Goal: Task Accomplishment & Management: Use online tool/utility

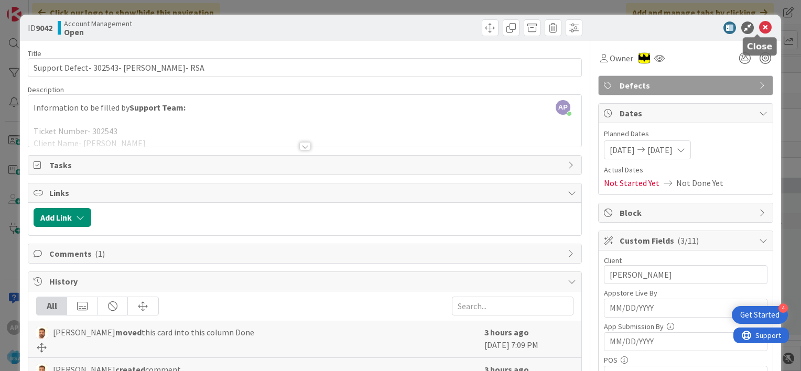
click at [759, 28] on icon at bounding box center [765, 28] width 13 height 13
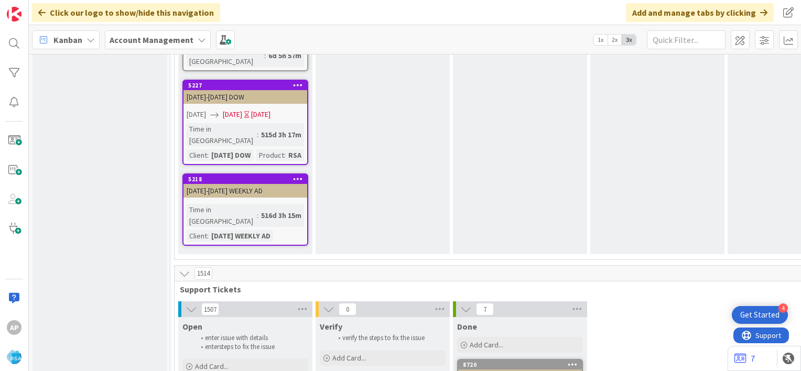
scroll to position [1626, 0]
click at [235, 358] on div "Add Card..." at bounding box center [246, 366] width 126 height 16
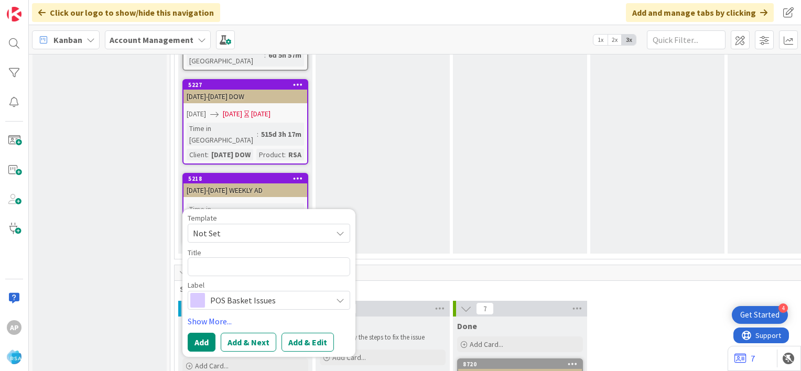
click at [284, 227] on span "Not Set" at bounding box center [258, 234] width 131 height 14
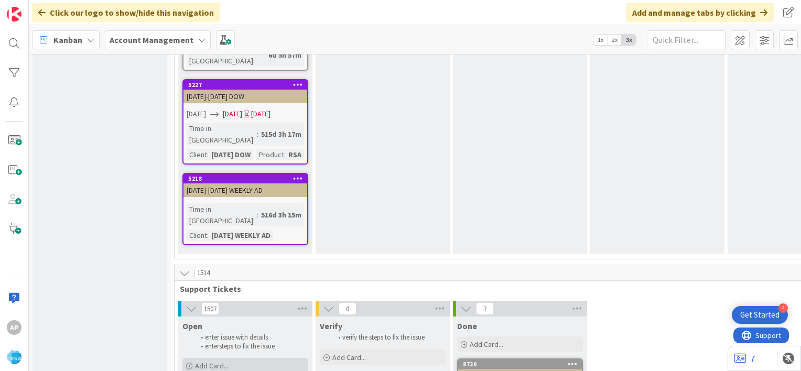
click at [225, 361] on span "Add Card..." at bounding box center [212, 365] width 34 height 9
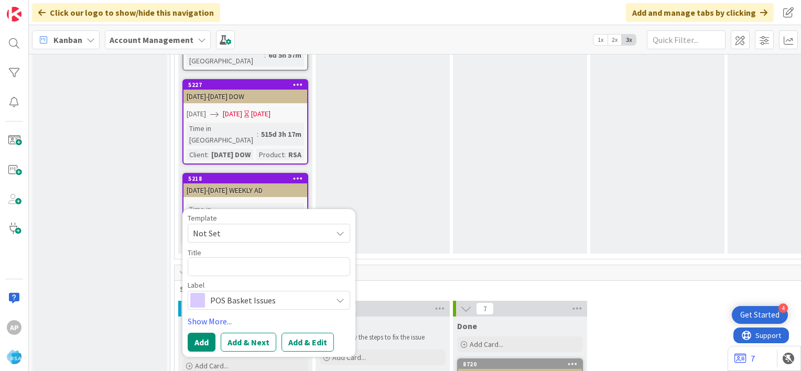
click at [331, 224] on span "Not Set" at bounding box center [269, 233] width 163 height 19
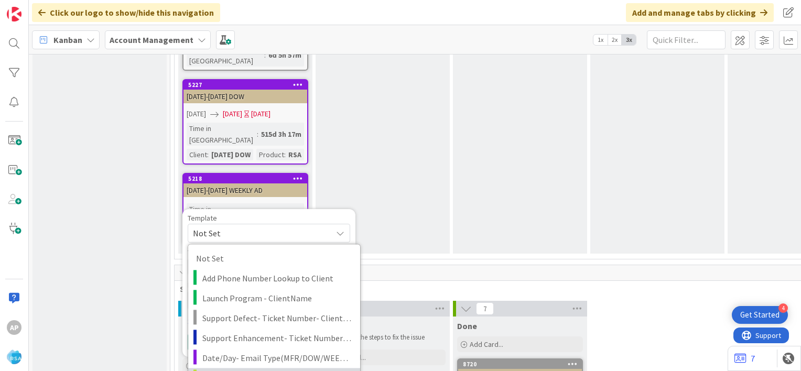
click at [266, 371] on span "Support Maintenance - Ticket Number-" at bounding box center [277, 378] width 150 height 14
type textarea "x"
type textarea "Support Maintenance - Ticket Number-"
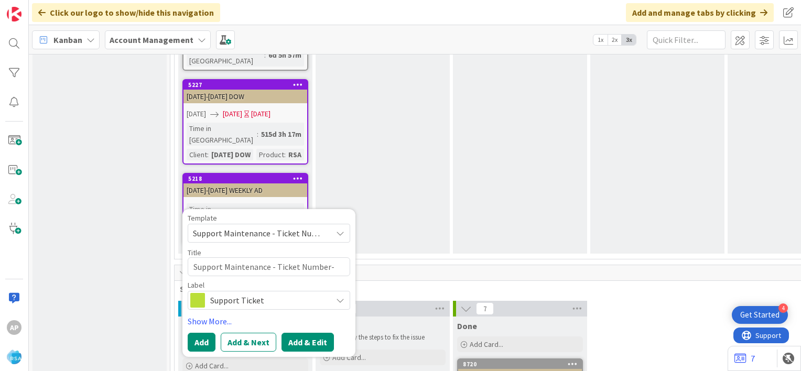
click at [306, 333] on button "Add & Edit" at bounding box center [308, 342] width 52 height 19
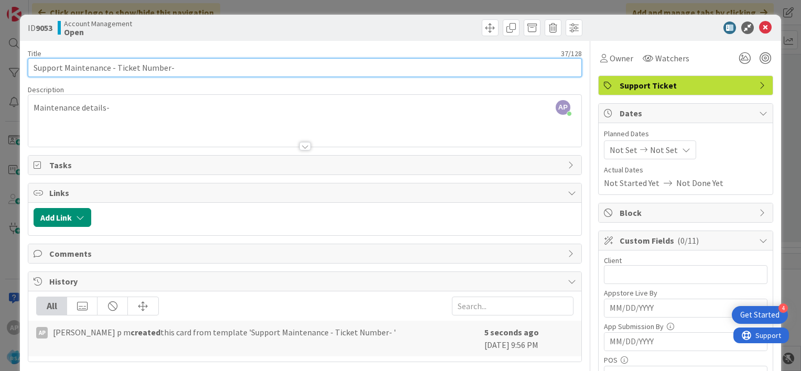
drag, startPoint x: 166, startPoint y: 67, endPoint x: 115, endPoint y: 66, distance: 50.4
click at [115, 66] on input "Support Maintenance - Ticket Number-" at bounding box center [305, 67] width 554 height 19
paste input "#303581"
click at [120, 67] on input "Support Maintenance - #303581-" at bounding box center [305, 67] width 554 height 19
click at [158, 68] on input "Support Maintenance - 303581-" at bounding box center [305, 67] width 554 height 19
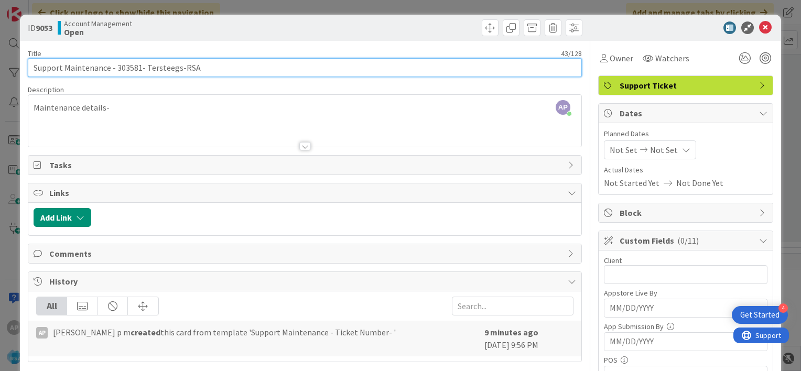
type input "Support Maintenance - 303581- Tersteegs-RSA"
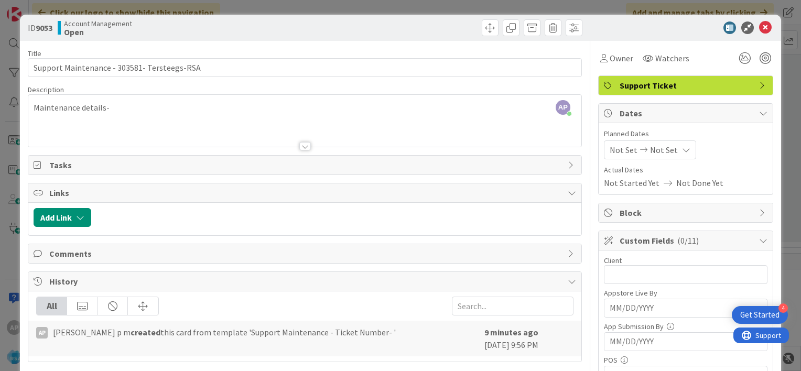
click at [610, 146] on span "Not Set" at bounding box center [624, 150] width 28 height 13
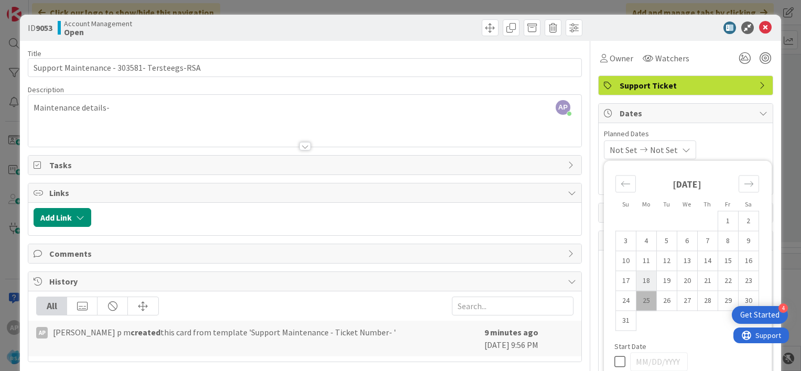
click at [641, 281] on td "18" at bounding box center [646, 281] width 20 height 20
type input "[DATE]"
click at [722, 301] on td "29" at bounding box center [728, 301] width 20 height 20
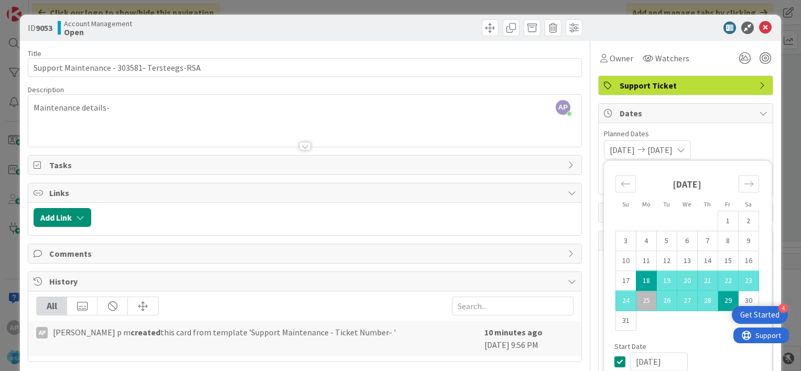
type input "[DATE]"
click at [724, 145] on div "[DATE] [DATE] Su Mo Tu We Th Fr Sa [DATE] 1 2 3 4 5 6 7 8 9 10 11 12 13 14 15 1…" at bounding box center [686, 150] width 164 height 19
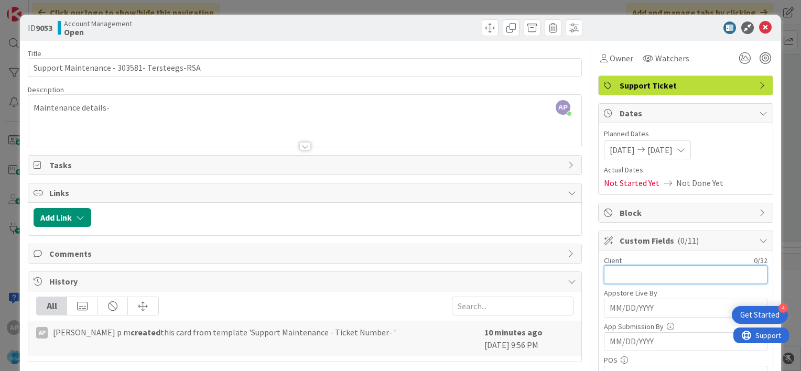
click at [619, 275] on input "text" at bounding box center [686, 274] width 164 height 19
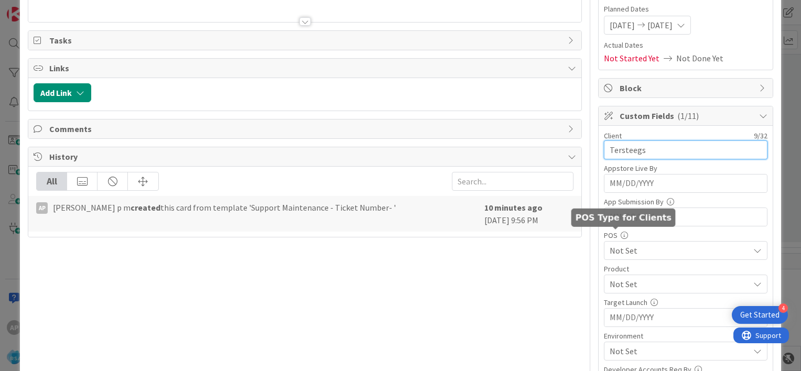
scroll to position [134, 0]
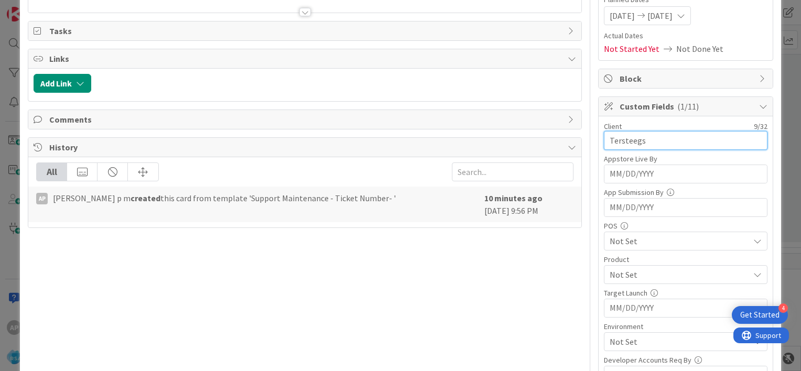
type input "Tersteegs"
click at [625, 273] on span "Not Set" at bounding box center [680, 275] width 140 height 13
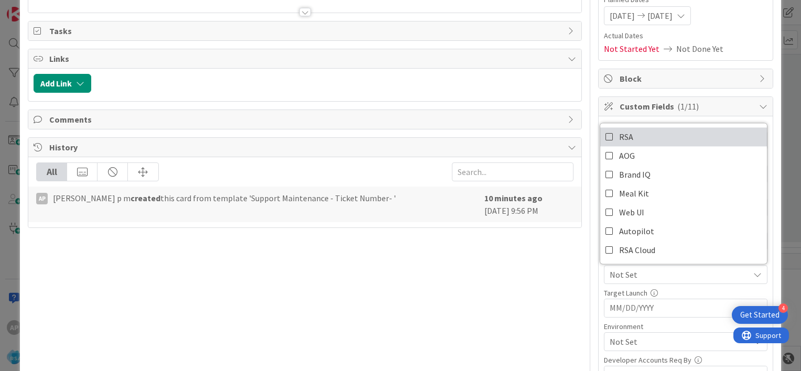
click at [606, 134] on icon at bounding box center [610, 137] width 8 height 16
click at [599, 272] on div "Client 9 / 32 Tersteegs Appstore Live By Navigate forward to interact with the …" at bounding box center [686, 303] width 174 height 374
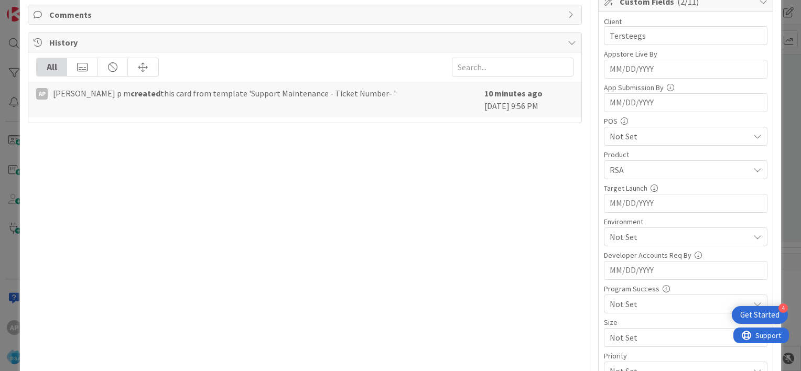
scroll to position [243, 0]
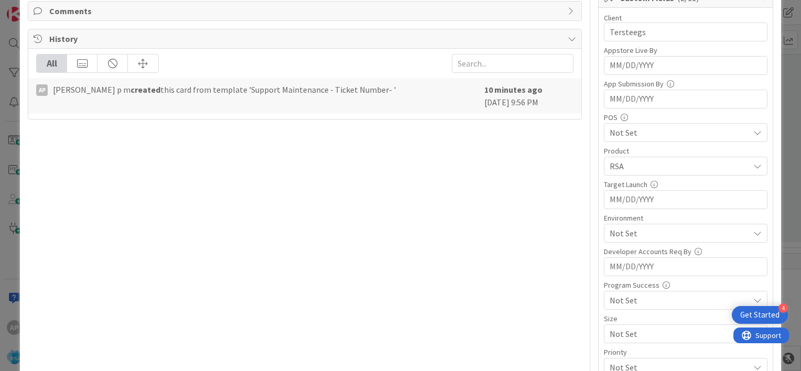
click at [624, 230] on span "Not Set" at bounding box center [680, 233] width 140 height 13
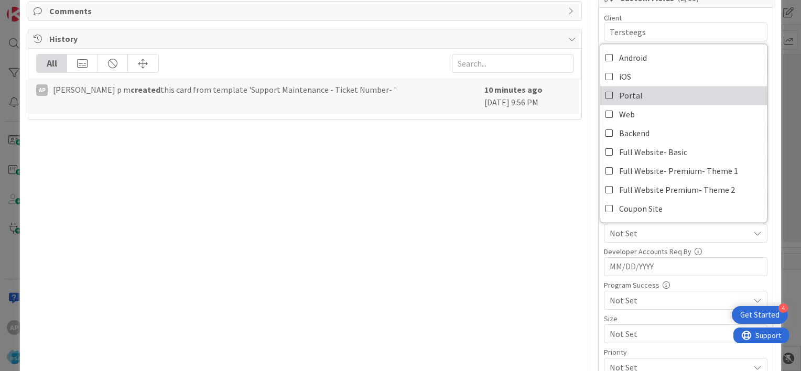
click at [606, 94] on icon at bounding box center [610, 96] width 8 height 16
click at [589, 233] on div "Title 43 / 128 Support Maintenance - 303581- Tersteegs-RSA Description AP [PERS…" at bounding box center [401, 150] width 746 height 704
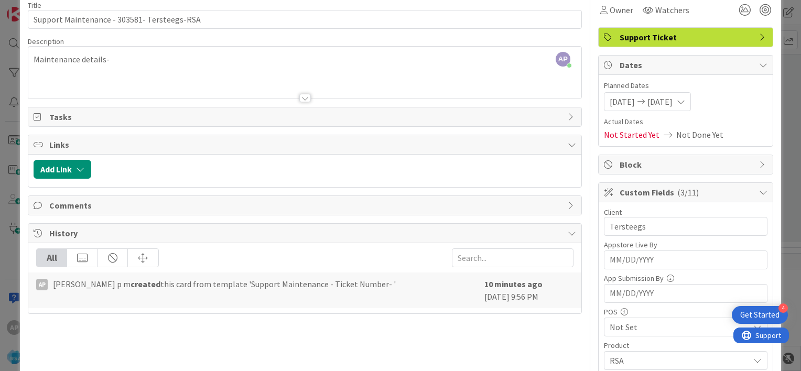
scroll to position [0, 0]
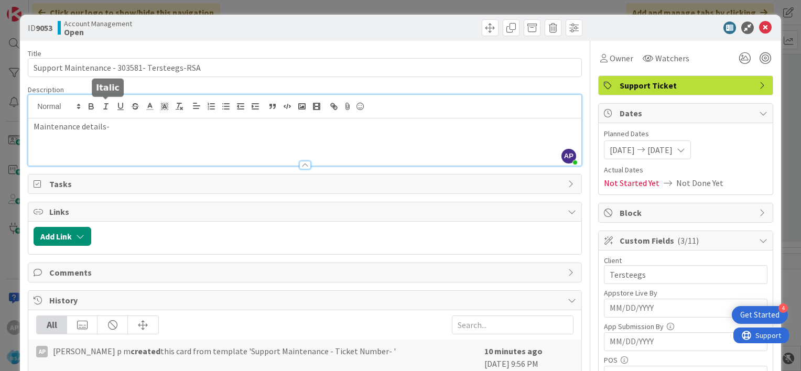
click at [112, 106] on div "AP [PERSON_NAME] p m joined 10 m ago Maintenance details-" at bounding box center [304, 130] width 553 height 71
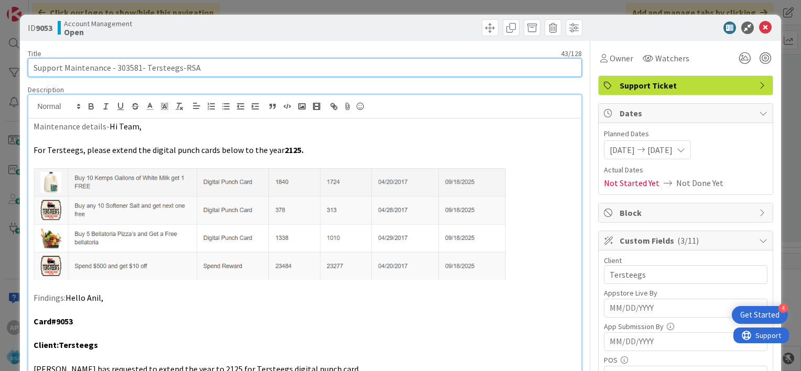
drag, startPoint x: 115, startPoint y: 65, endPoint x: 178, endPoint y: 69, distance: 63.1
click at [178, 69] on input "Support Maintenance - 303581- Tersteegs-RSA" at bounding box center [305, 67] width 554 height 19
